Goal: Information Seeking & Learning: Check status

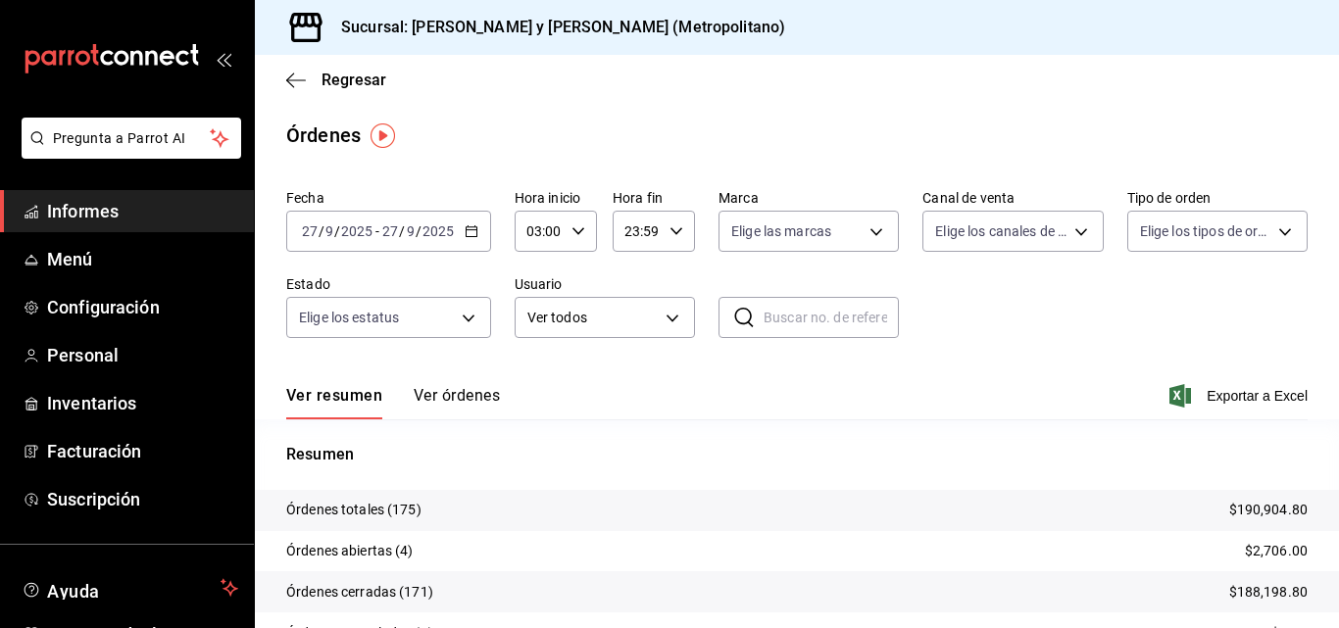
click at [122, 203] on span "Informes" at bounding box center [142, 211] width 191 height 26
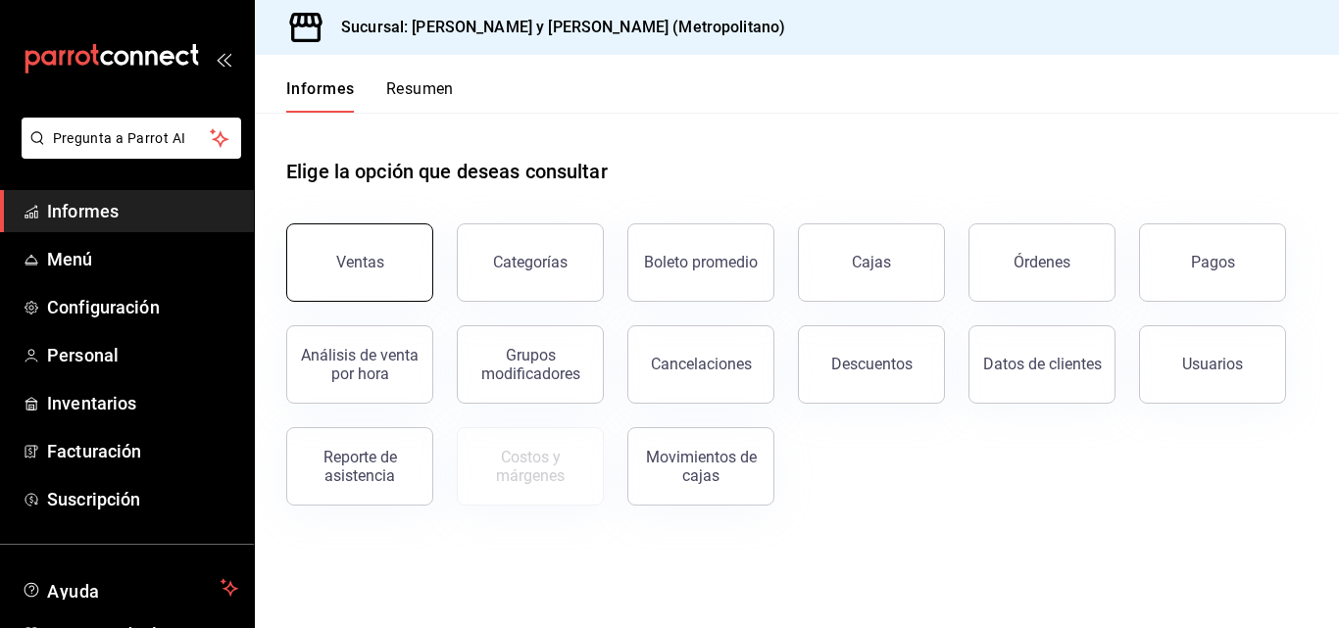
click at [377, 256] on font "Ventas" at bounding box center [360, 262] width 48 height 19
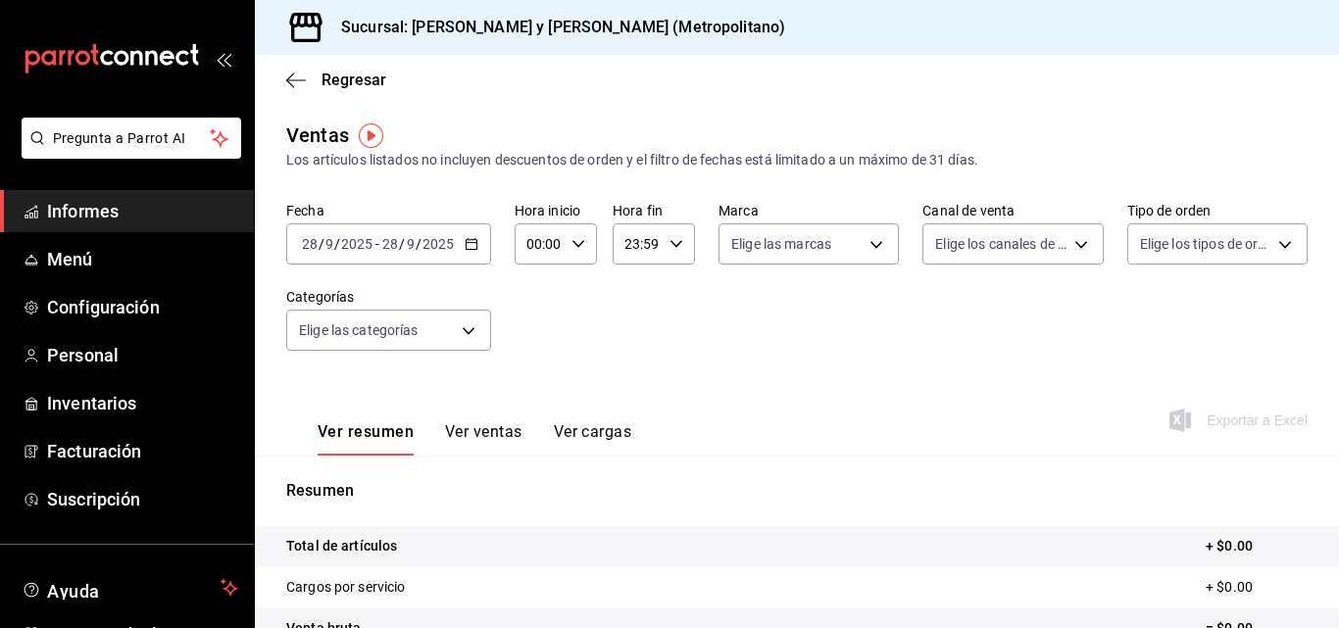
click at [478, 263] on div "2025-09-28 28 / 9 / 2025 - 2025-09-28 28 / 9 / 2025" at bounding box center [388, 244] width 205 height 41
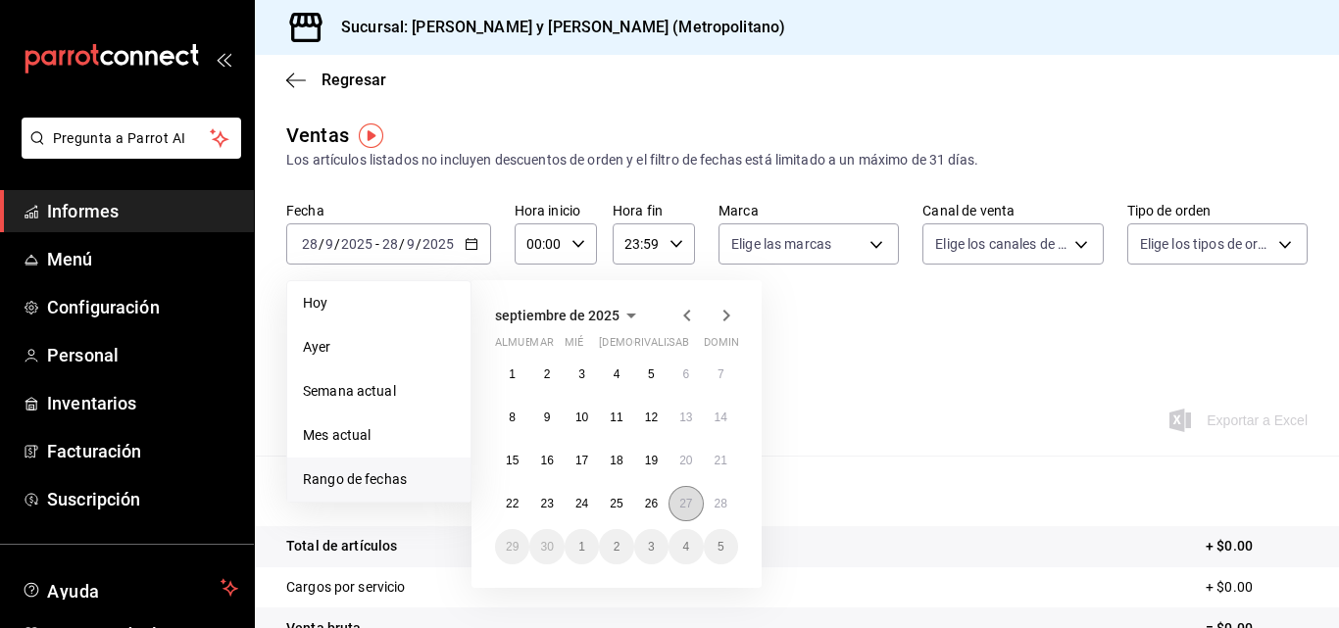
click at [677, 508] on button "27" at bounding box center [686, 503] width 34 height 35
click at [717, 508] on font "28" at bounding box center [721, 504] width 13 height 14
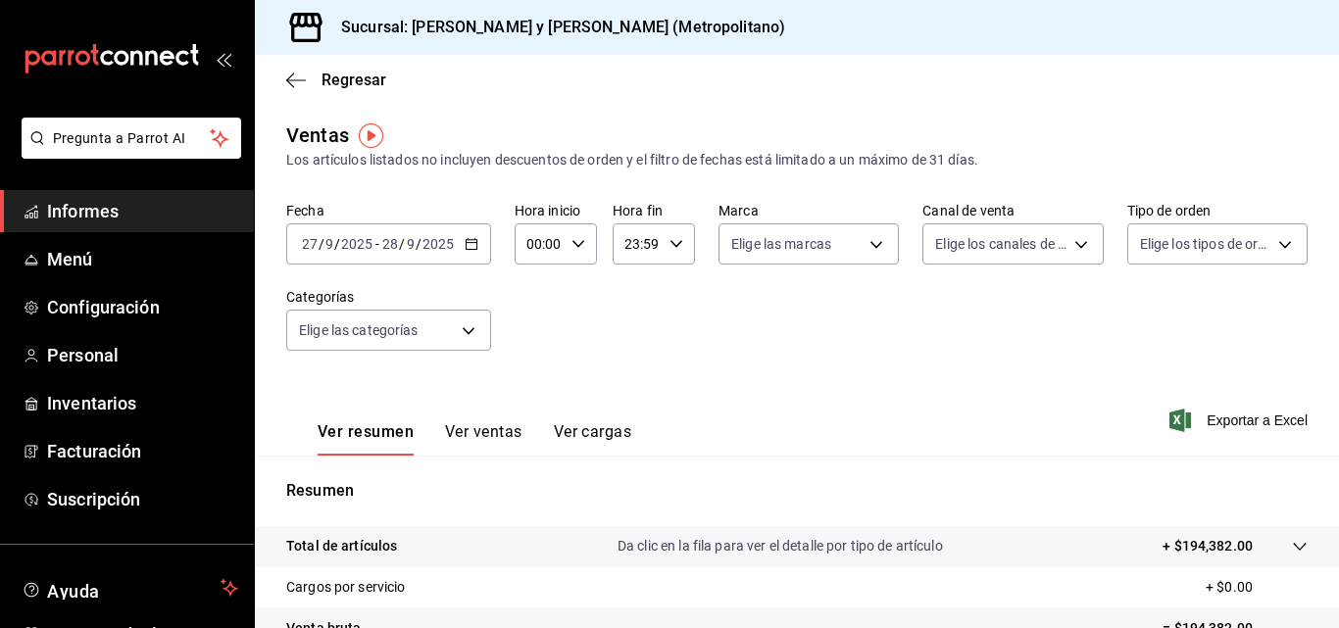
click at [575, 235] on div "00:00 Hora inicio" at bounding box center [556, 244] width 82 height 41
click at [537, 289] on font "04" at bounding box center [535, 286] width 16 height 16
type input "04:00"
click at [873, 388] on div at bounding box center [669, 314] width 1339 height 628
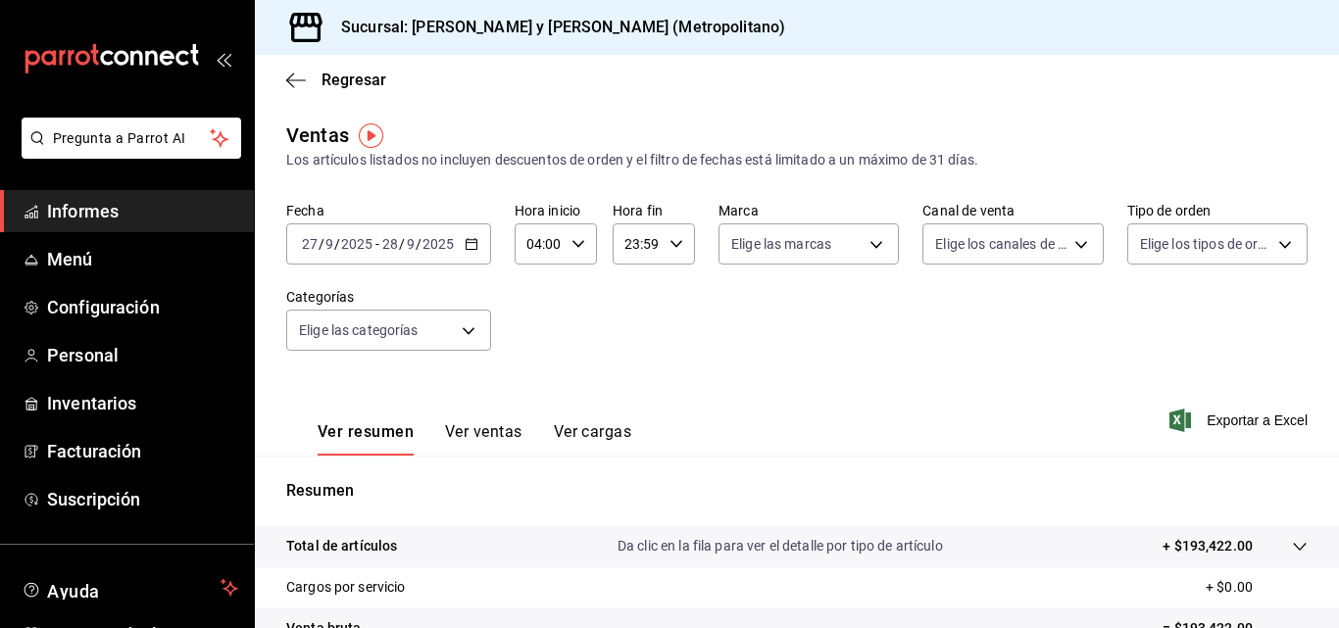
click at [1254, 536] on div at bounding box center [1280, 546] width 55 height 21
